Goal: Transaction & Acquisition: Purchase product/service

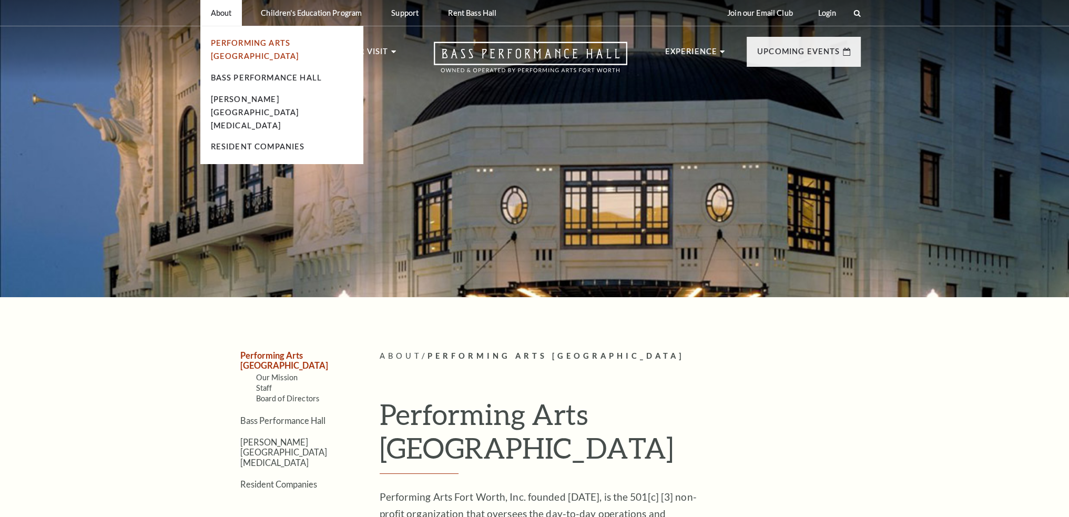
click at [255, 42] on link "Performing Arts [GEOGRAPHIC_DATA]" at bounding box center [255, 49] width 88 height 22
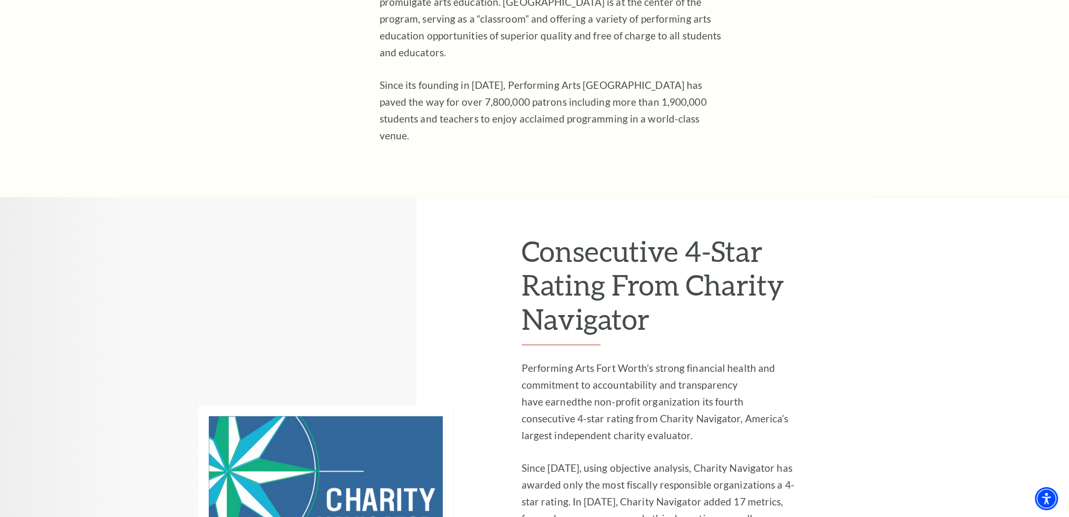
scroll to position [1210, 0]
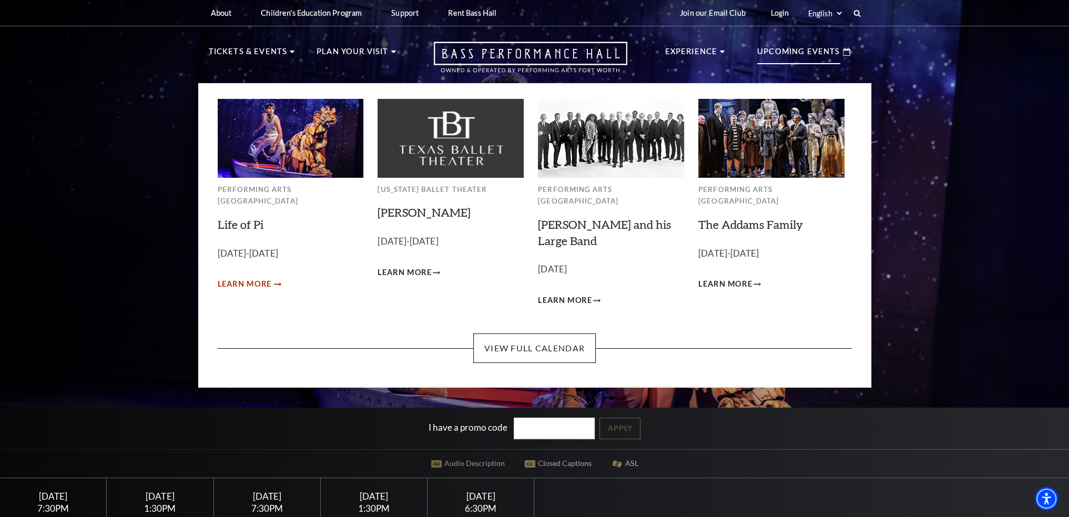
click at [252, 278] on span "Learn More" at bounding box center [245, 284] width 54 height 13
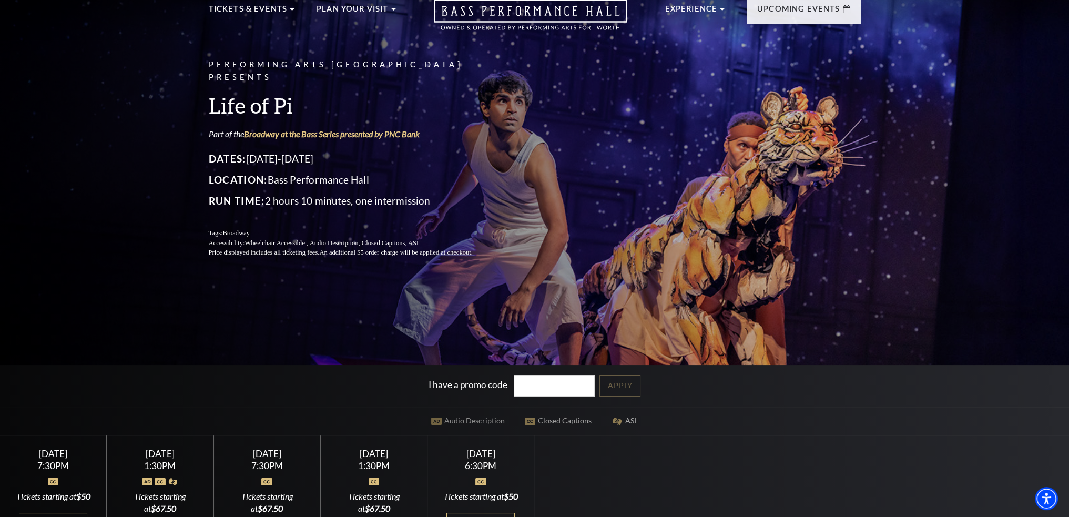
scroll to position [105, 0]
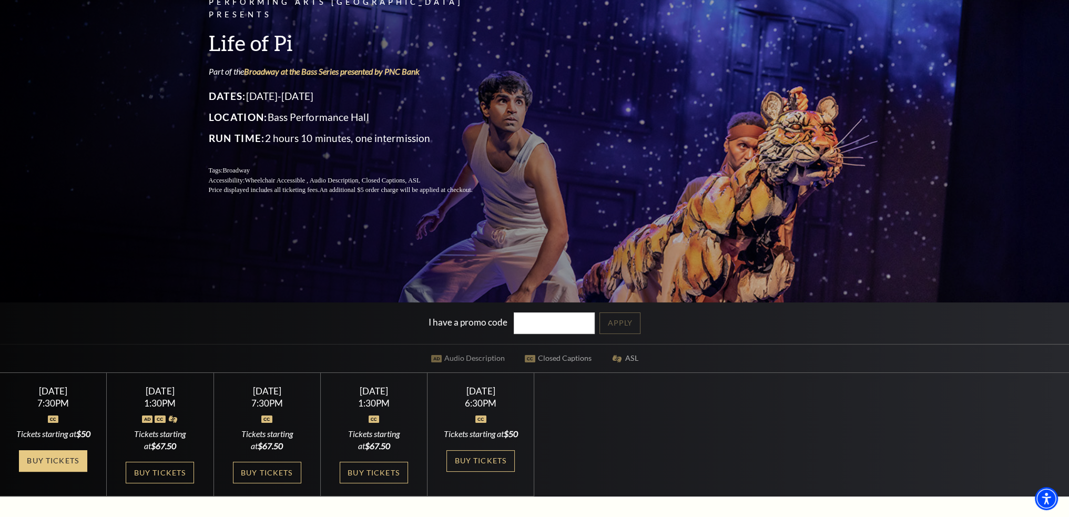
click at [60, 472] on link "Buy Tickets" at bounding box center [53, 461] width 68 height 22
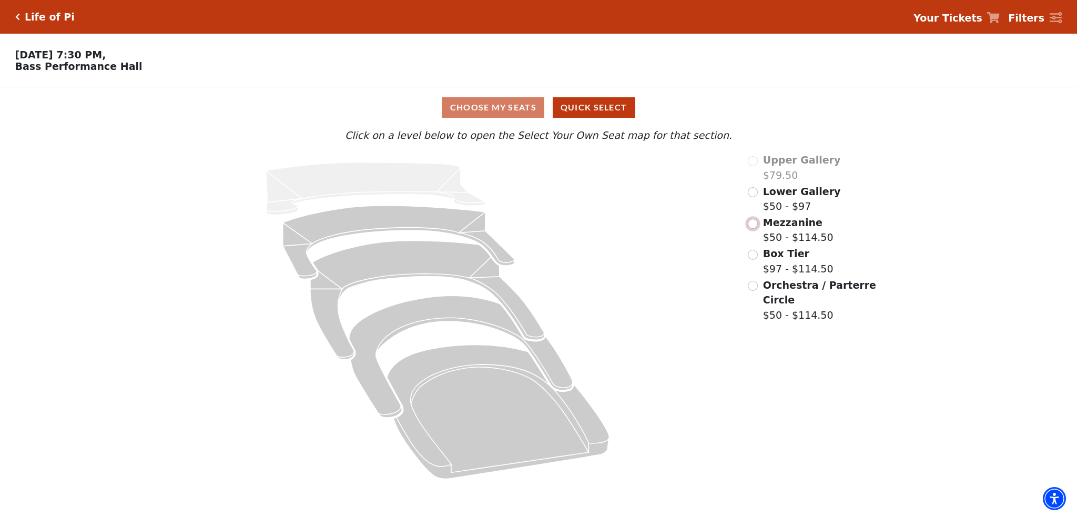
click at [757, 225] on input "Mezzanine$50 - $114.50\a" at bounding box center [753, 224] width 10 height 10
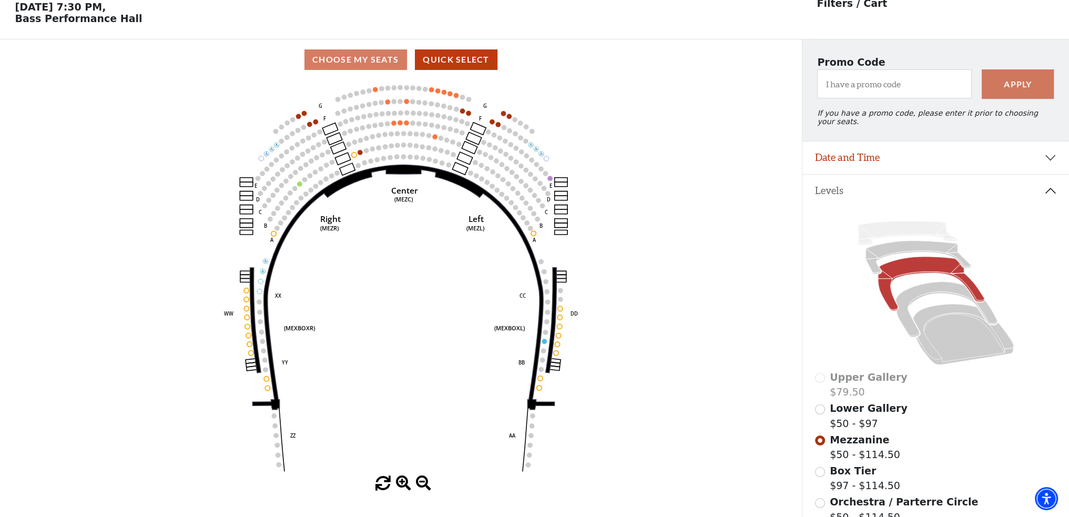
scroll to position [48, 0]
click at [907, 289] on icon at bounding box center [947, 308] width 102 height 55
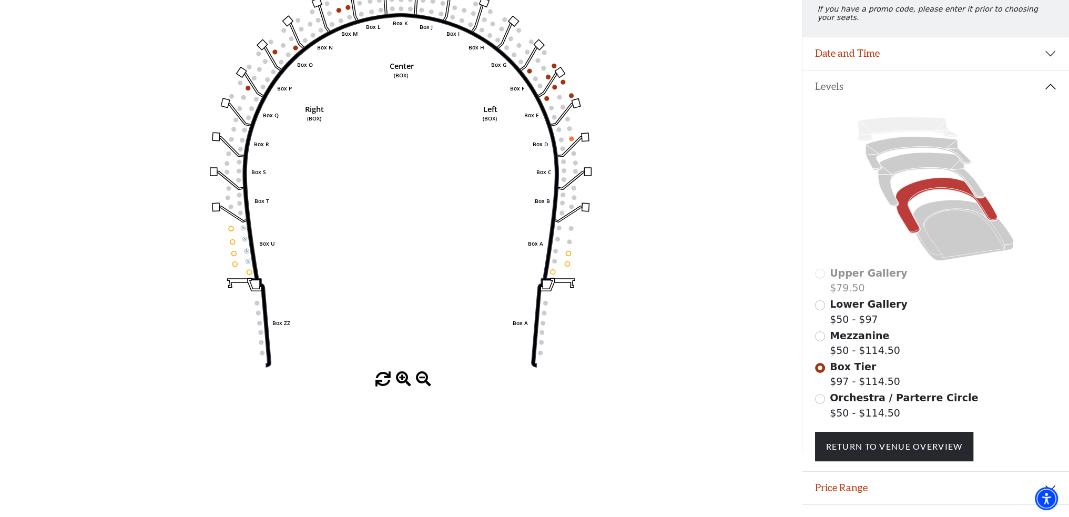
scroll to position [154, 0]
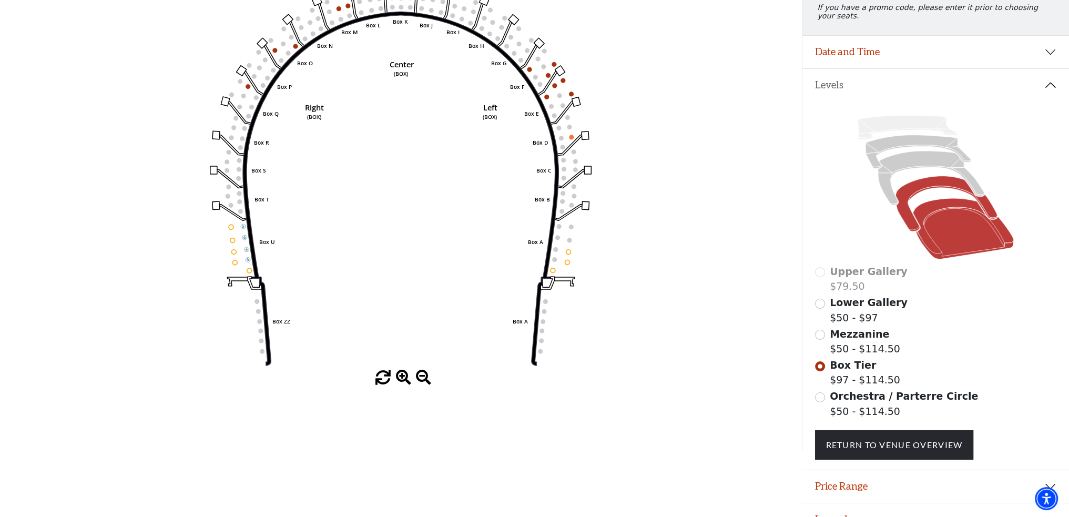
click at [934, 212] on icon at bounding box center [963, 228] width 101 height 61
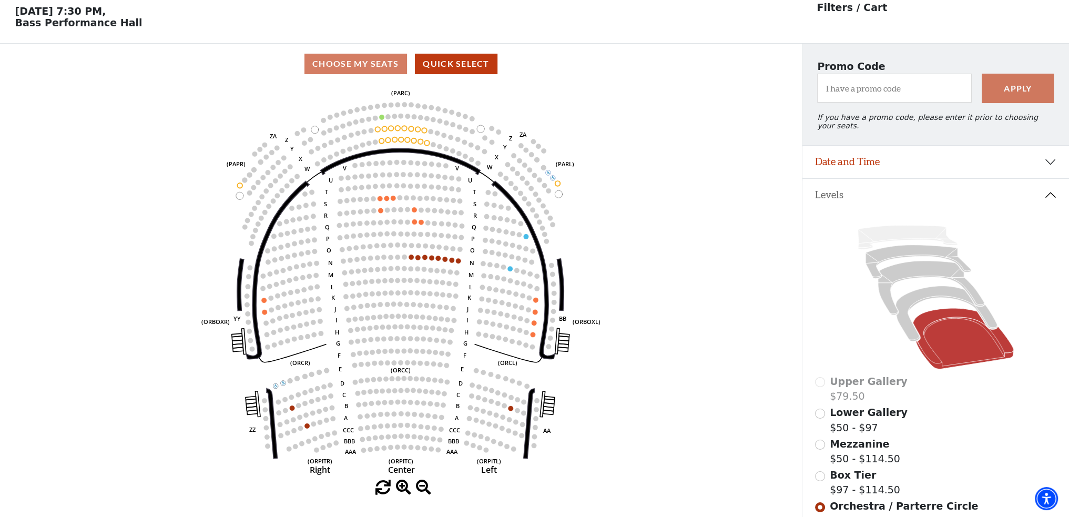
scroll to position [48, 0]
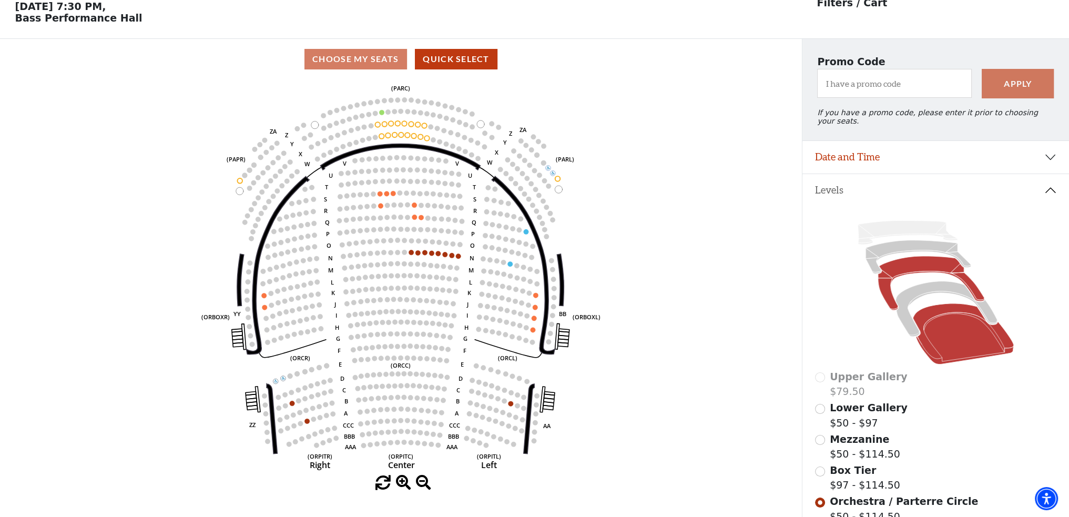
click at [924, 260] on icon at bounding box center [931, 283] width 106 height 54
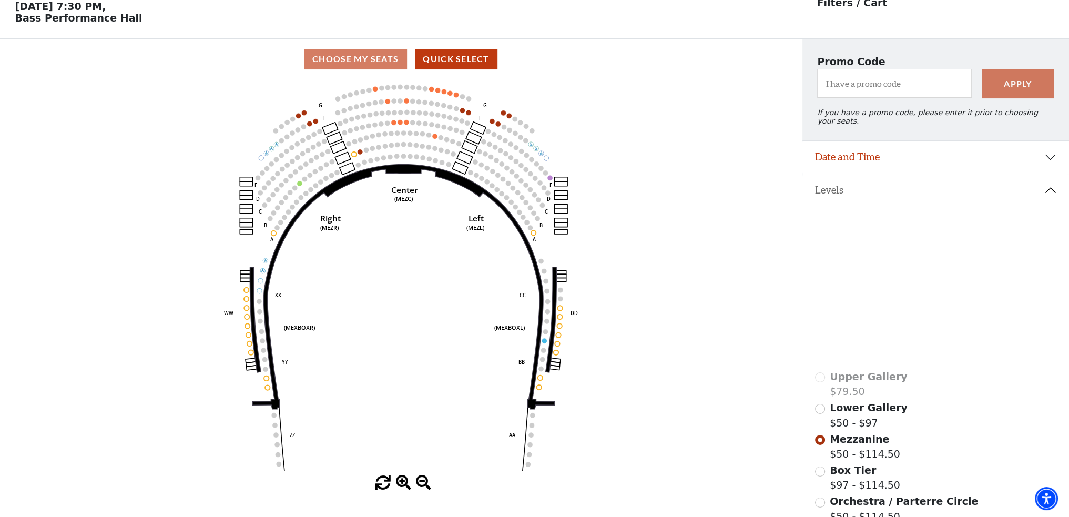
click at [918, 240] on icon at bounding box center [918, 257] width 105 height 34
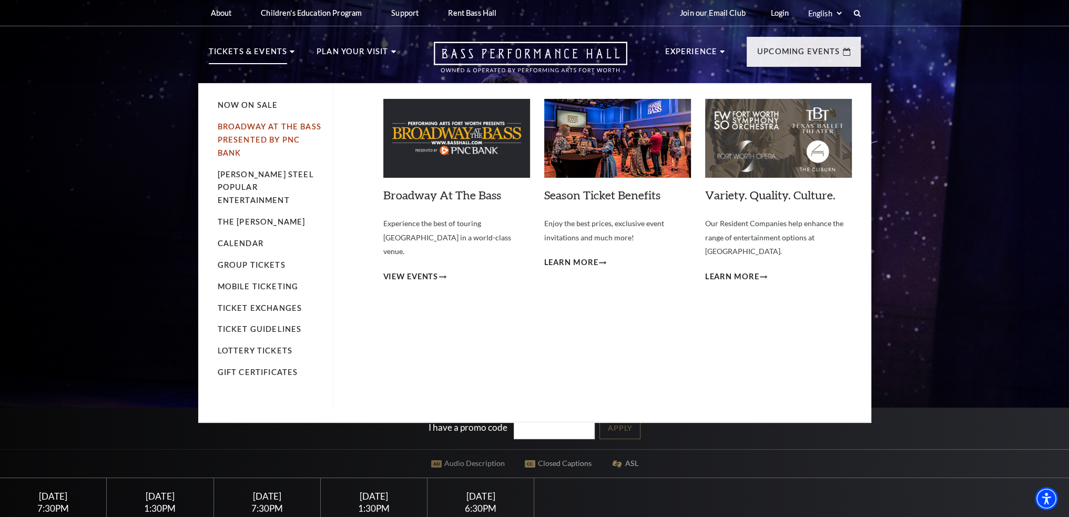
click at [297, 125] on link "Broadway At The Bass presented by PNC Bank" at bounding box center [270, 139] width 104 height 35
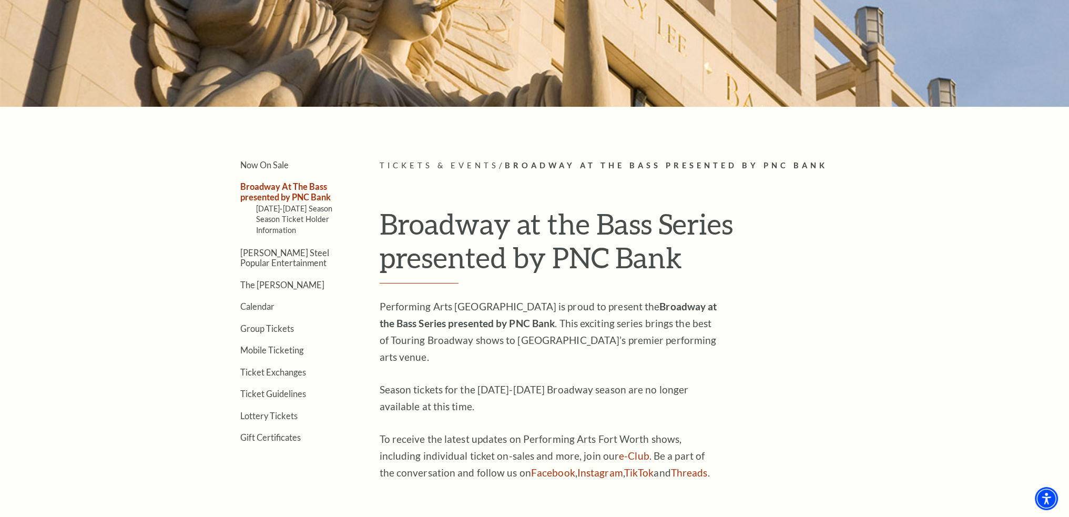
scroll to position [187, 0]
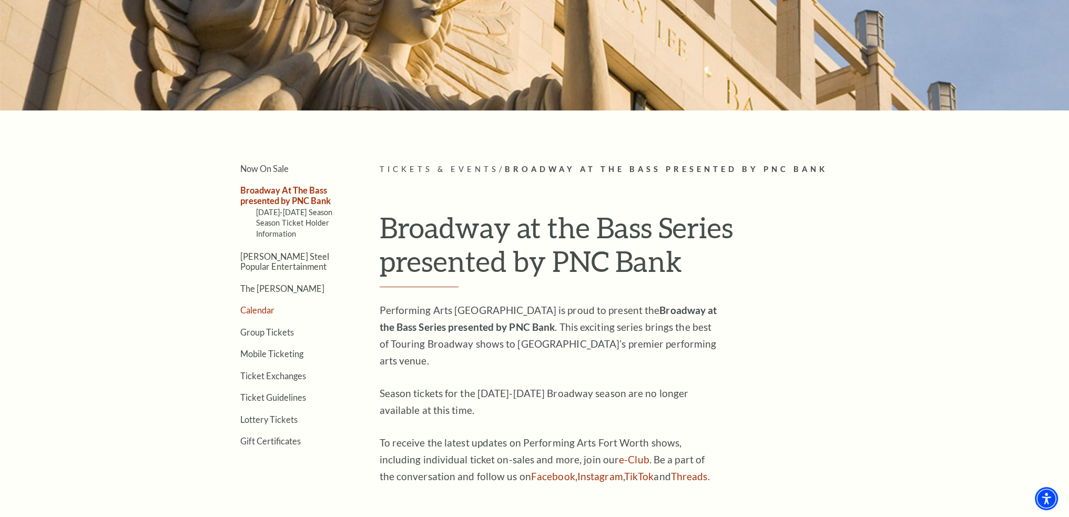
click at [246, 305] on link "Calendar" at bounding box center [257, 310] width 34 height 10
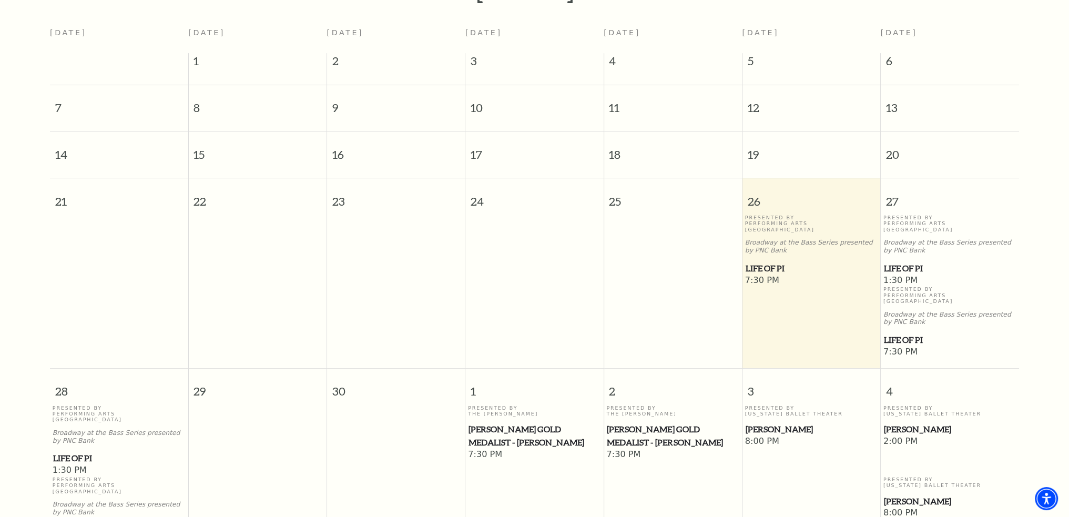
scroll to position [145, 0]
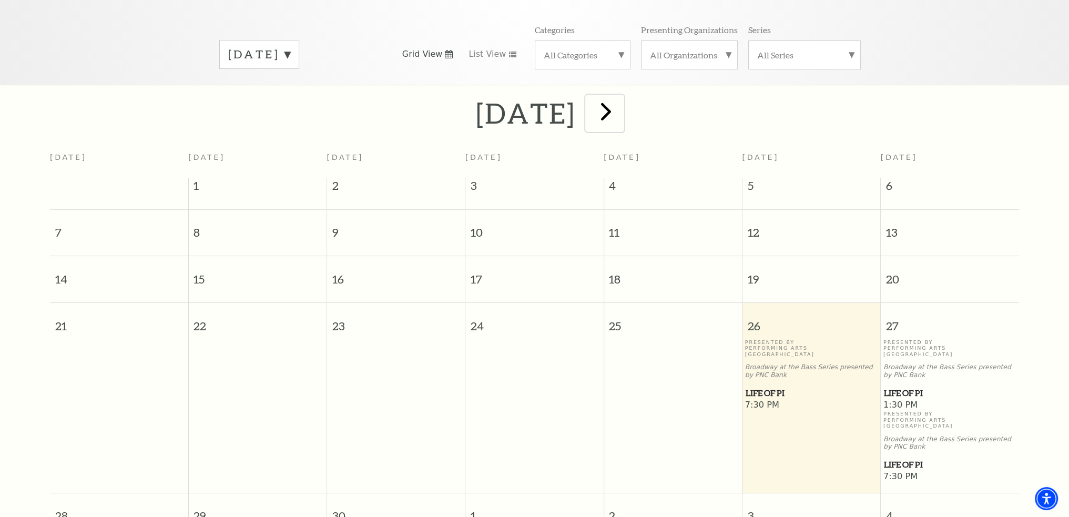
click at [621, 100] on span "next" at bounding box center [606, 111] width 30 height 30
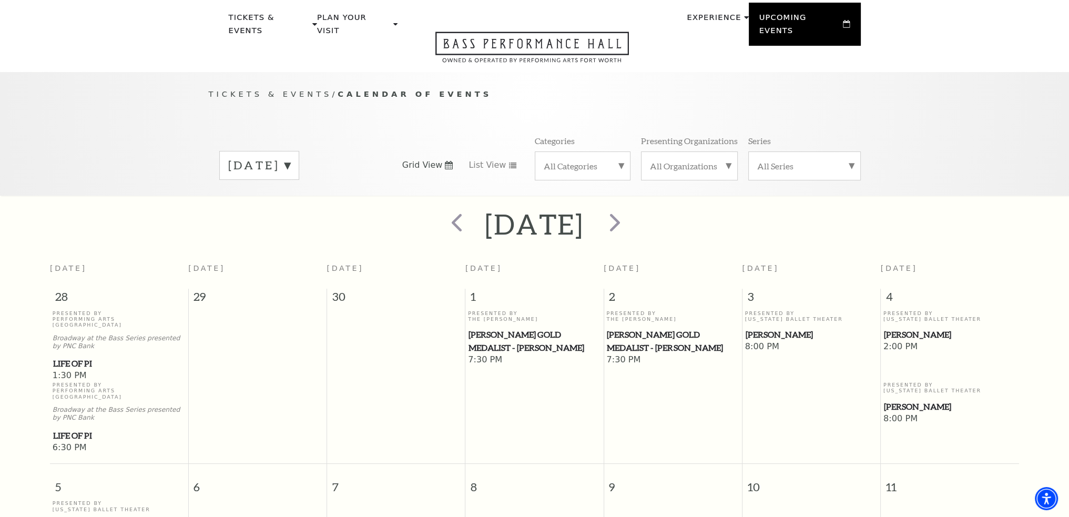
scroll to position [53, 0]
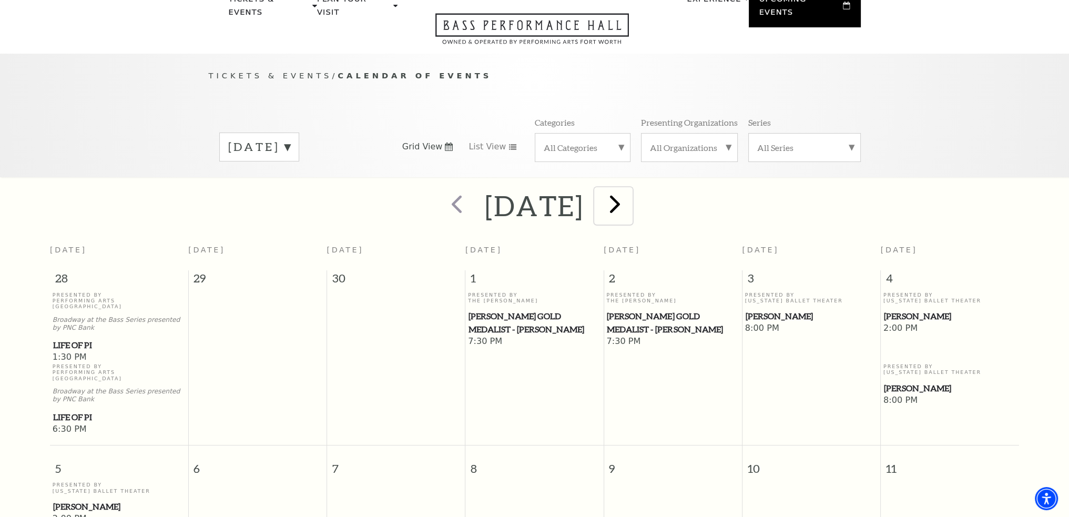
click at [630, 192] on span "next" at bounding box center [615, 204] width 30 height 30
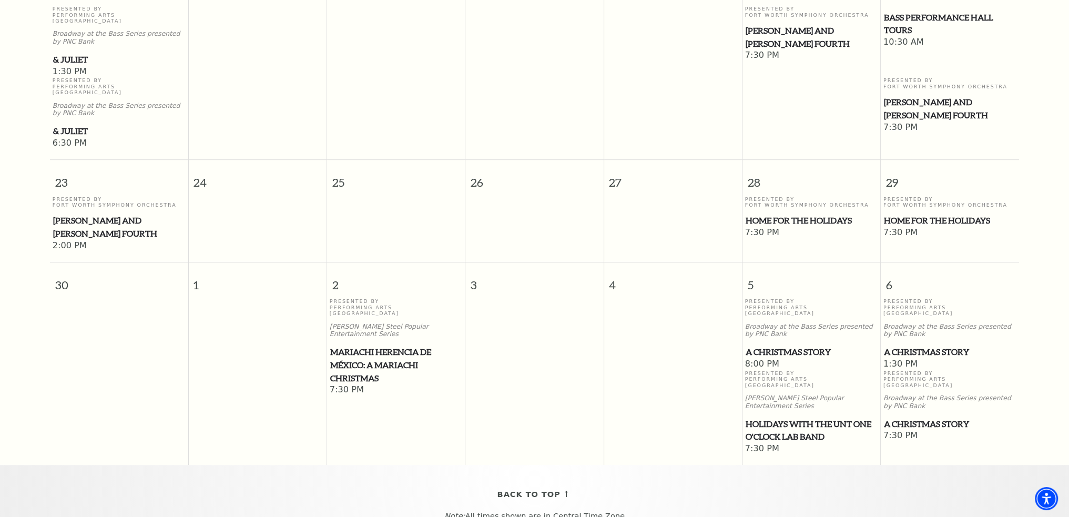
scroll to position [751, 0]
